Goal: Use online tool/utility

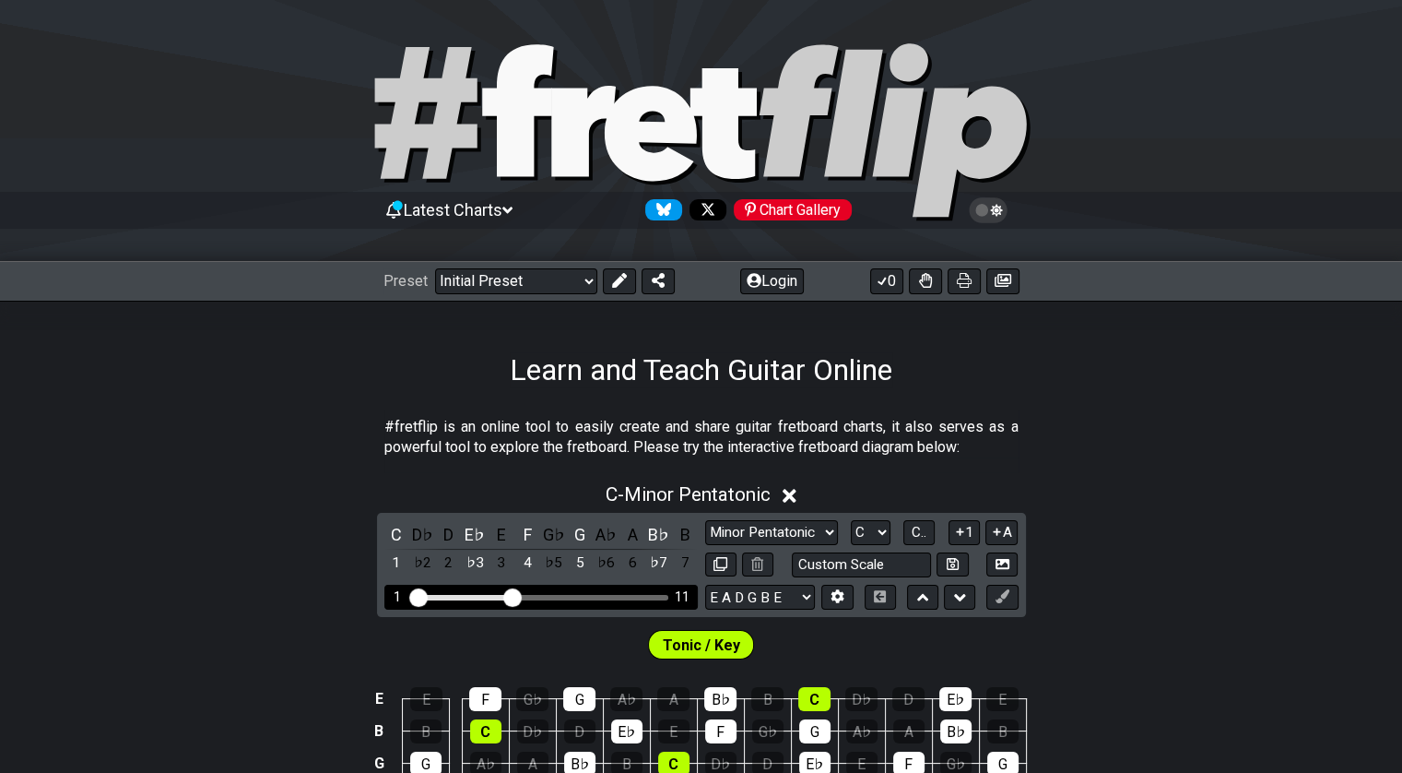
click at [513, 596] on input "Visible fret range" at bounding box center [541, 596] width 262 height 0
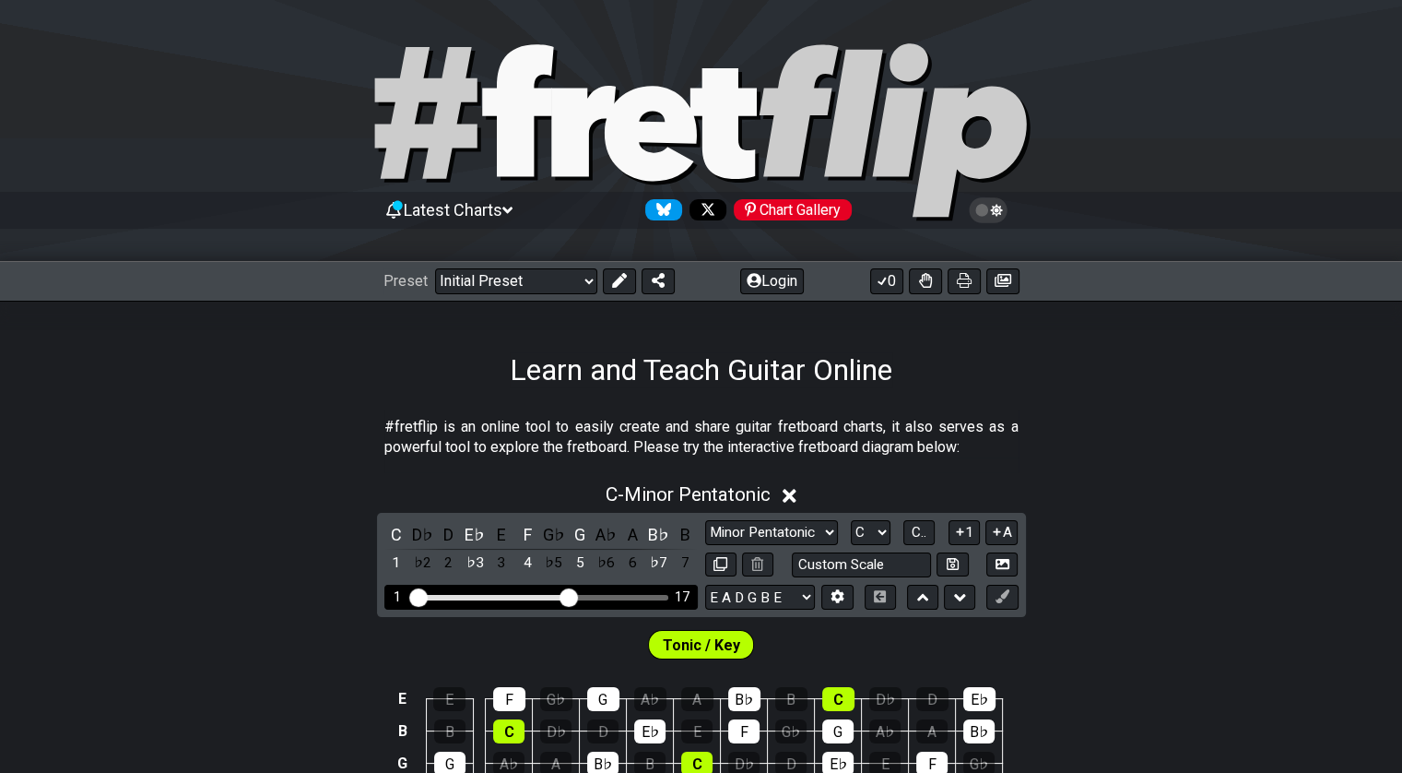
drag, startPoint x: 513, startPoint y: 593, endPoint x: 565, endPoint y: 600, distance: 52.2
click at [565, 596] on input "Visible fret range" at bounding box center [541, 596] width 262 height 0
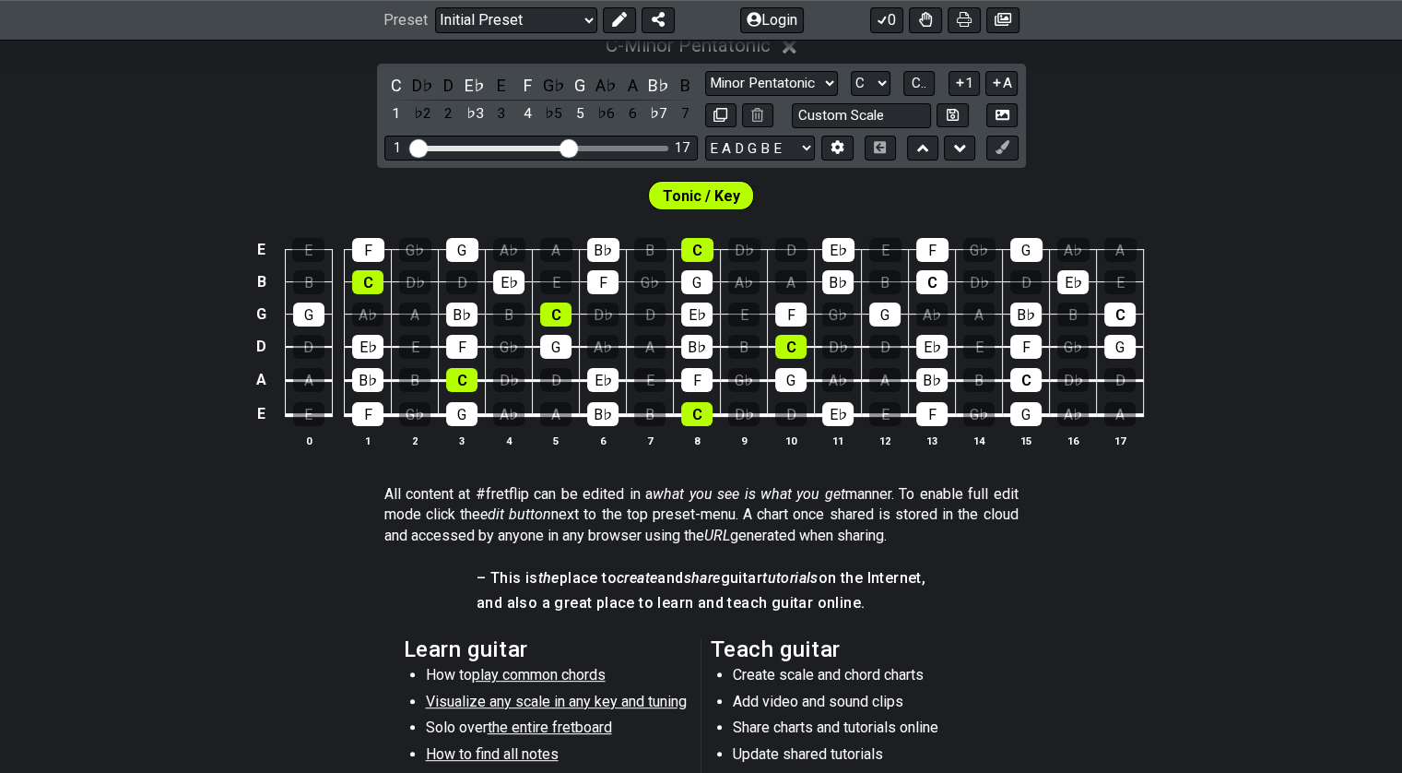
scroll to position [461, 0]
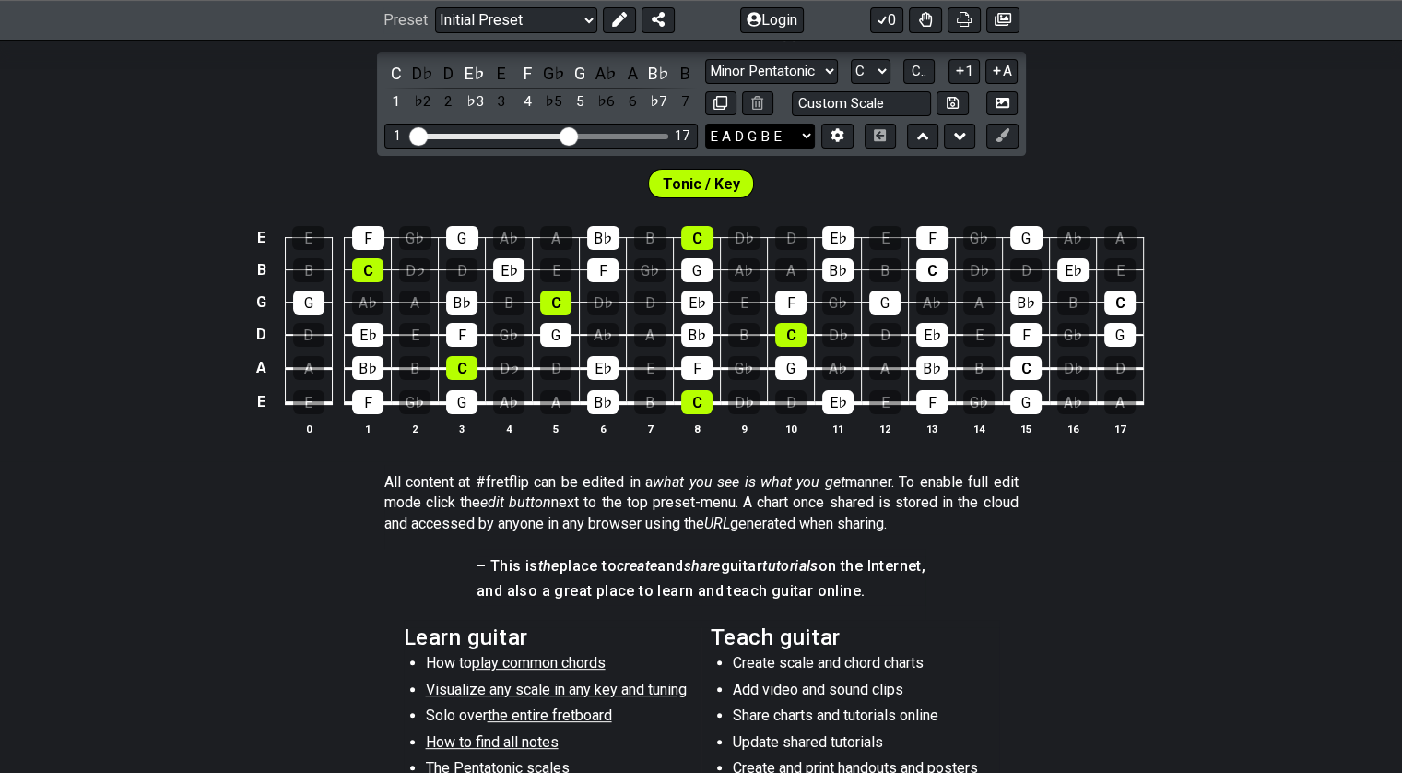
click at [808, 133] on select "E A D G B E E A D G B E E A D G B E B E A D F♯ B A D G C E A D A D G B E E♭ A♭ …" at bounding box center [760, 136] width 110 height 25
select select "E A D G B E"
click at [705, 124] on select "E A D G B E E A D G B E E A D G B E B E A D F♯ B A D G C E A D A D G B E E♭ A♭ …" at bounding box center [760, 136] width 110 height 25
click at [832, 68] on select "Minor Pentatonic Click to edit Minor Pentatonic Major Pentatonic Minor Blues Ma…" at bounding box center [771, 71] width 133 height 25
select select "Major Pentatonic"
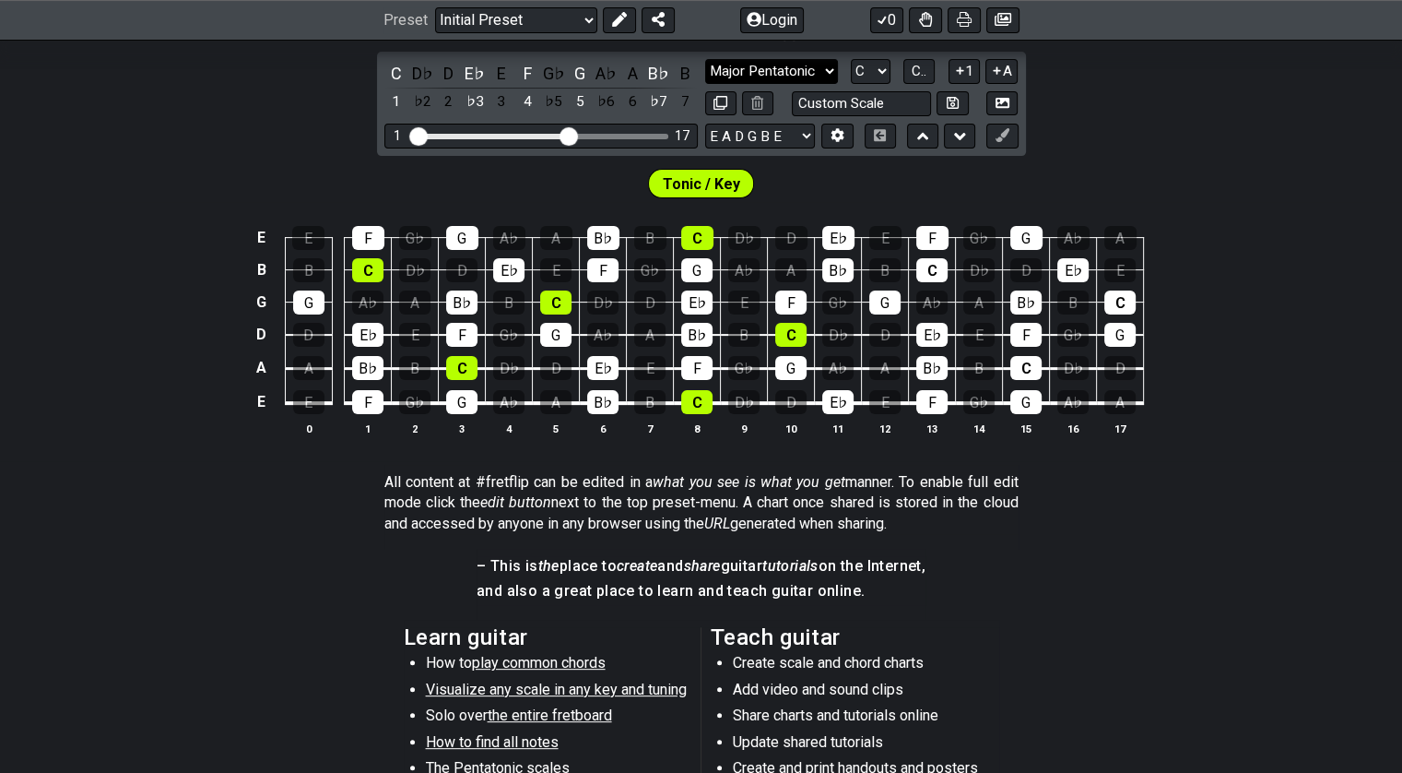
click at [705, 59] on select "Minor Pentatonic Click to edit Minor Pentatonic Major Pentatonic Minor Blues Ma…" at bounding box center [771, 71] width 133 height 25
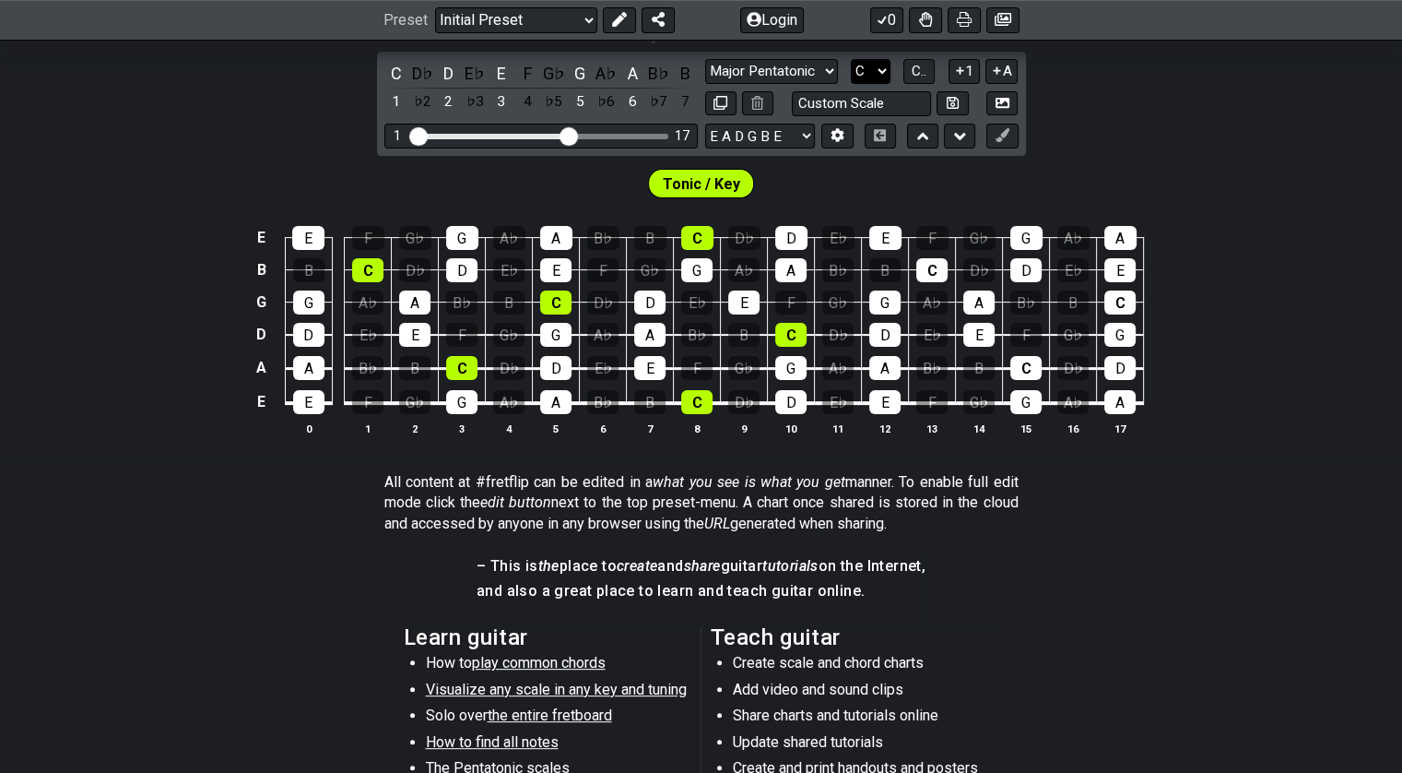
click at [887, 73] on select "A♭ A A♯ B♭ B C C♯ D♭ D D♯ E♭ E F F♯ G♭ G G♯" at bounding box center [871, 71] width 40 height 25
select select "A"
click at [851, 59] on select "A♭ A A♯ B♭ B C C♯ D♭ D D♯ E♭ E F F♯ G♭ G G♯" at bounding box center [871, 71] width 40 height 25
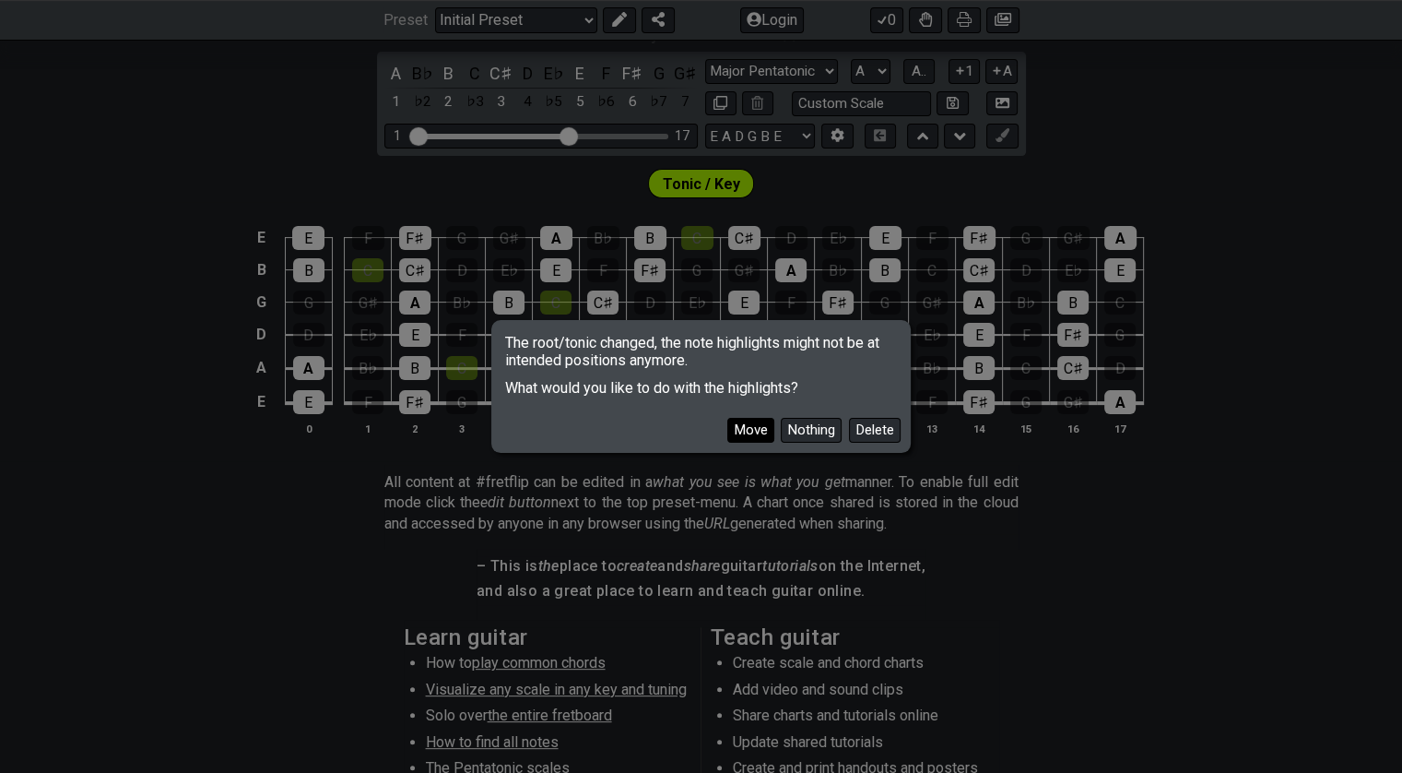
click at [757, 427] on button "Move" at bounding box center [750, 430] width 47 height 25
